Goal: Task Accomplishment & Management: Use online tool/utility

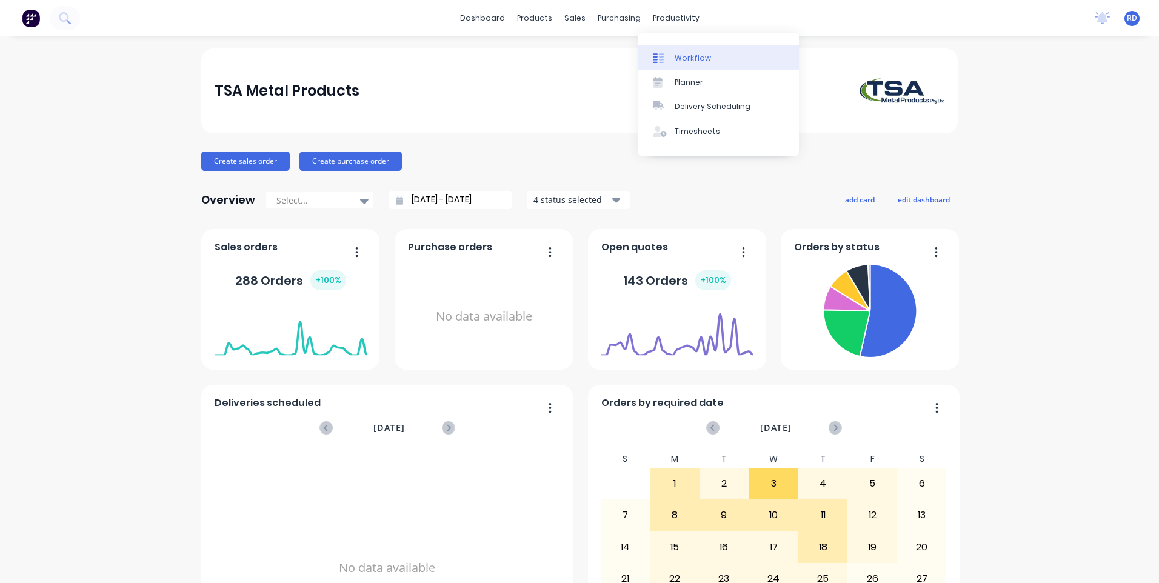
click at [683, 63] on div "Workflow" at bounding box center [693, 58] width 36 height 11
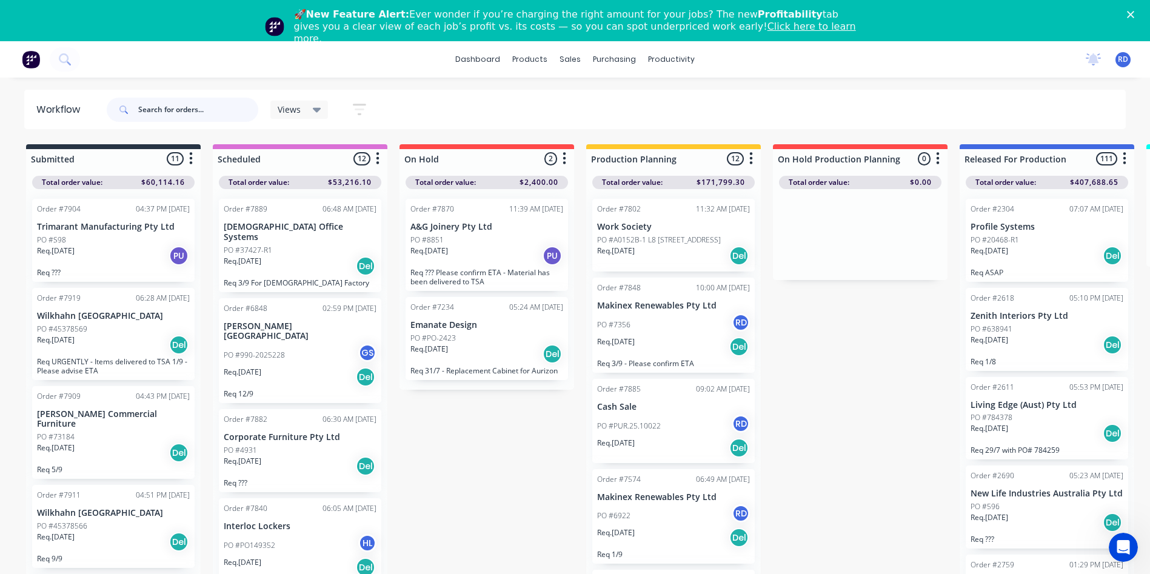
click at [167, 104] on input "text" at bounding box center [198, 110] width 120 height 24
type input "97834"
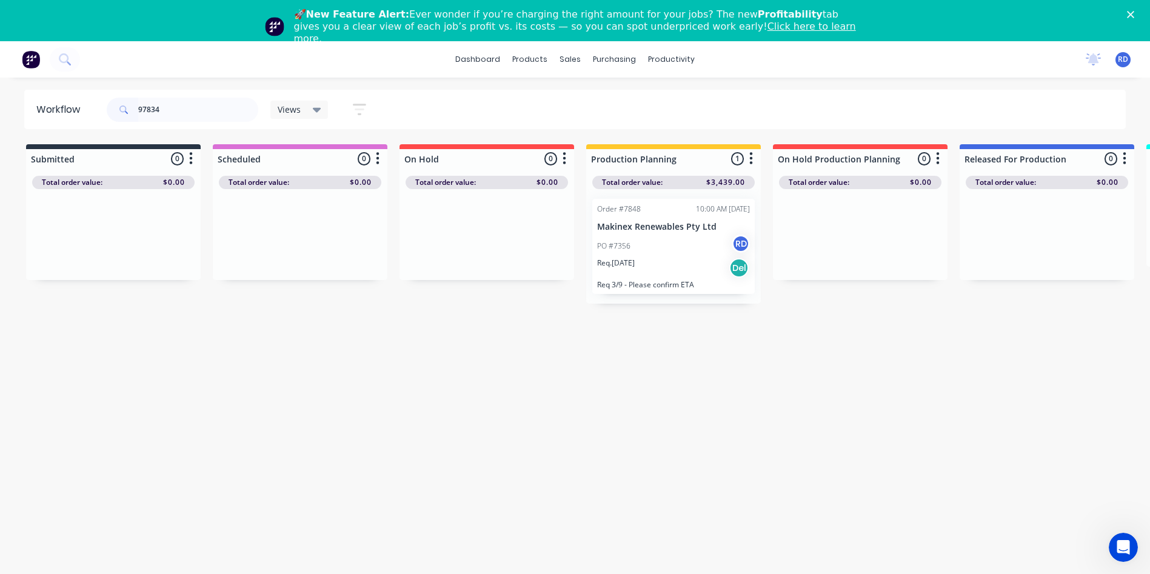
click at [640, 246] on div "PO #7356 RD" at bounding box center [673, 246] width 153 height 23
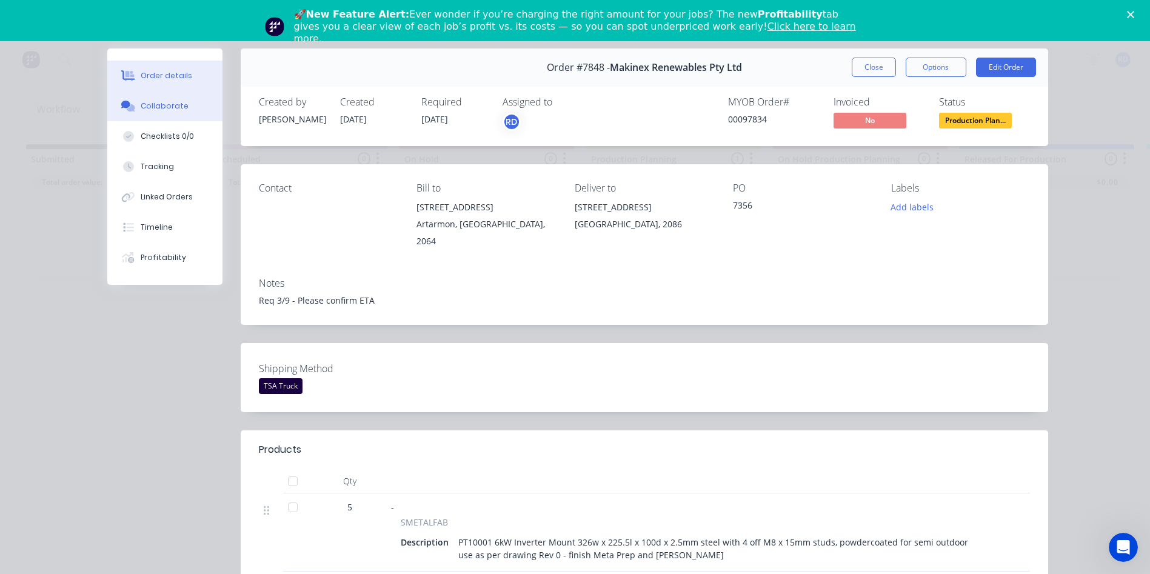
click at [147, 103] on div "Collaborate" at bounding box center [165, 106] width 48 height 11
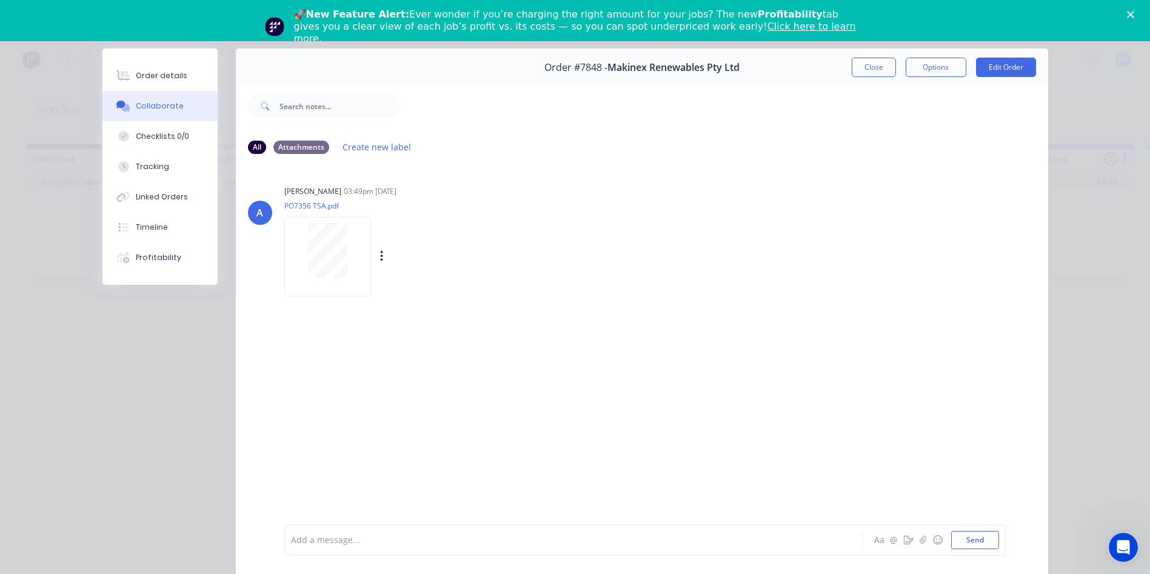
click at [349, 263] on div at bounding box center [328, 250] width 76 height 56
click at [865, 73] on button "Close" at bounding box center [874, 67] width 44 height 19
